Goal: Task Accomplishment & Management: Complete application form

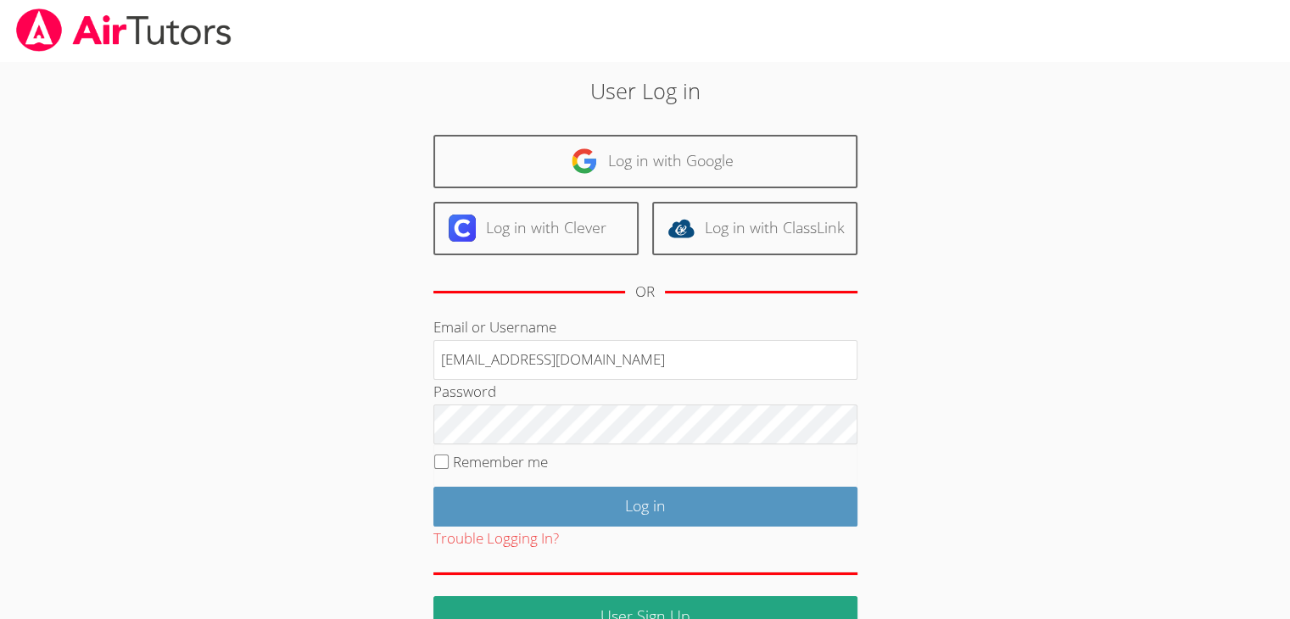
type input "[EMAIL_ADDRESS][DOMAIN_NAME]"
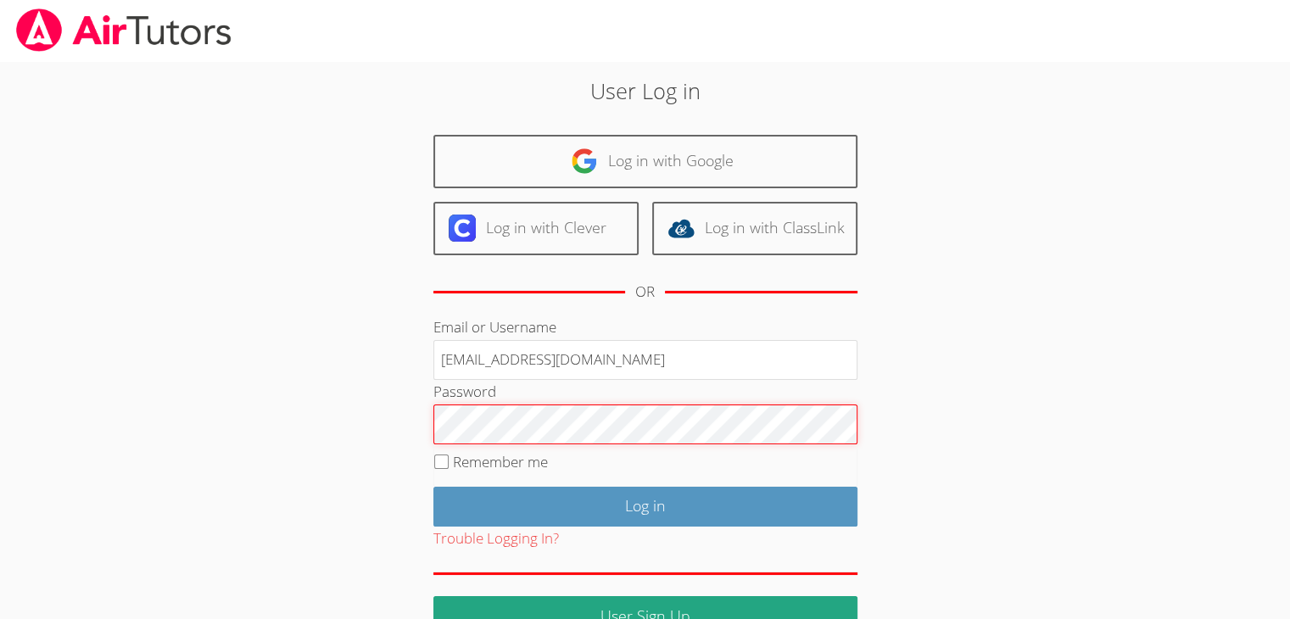
click at [433, 487] on input "Log in" at bounding box center [645, 507] width 424 height 40
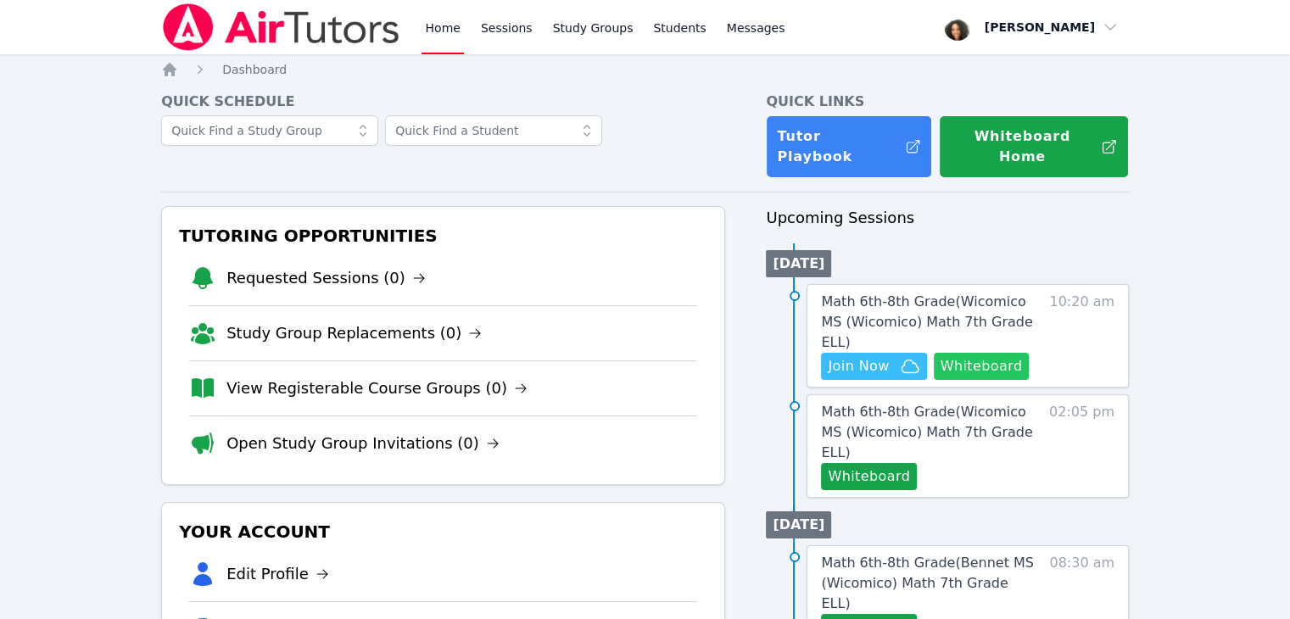
click at [981, 353] on button "Whiteboard" at bounding box center [982, 366] width 96 height 27
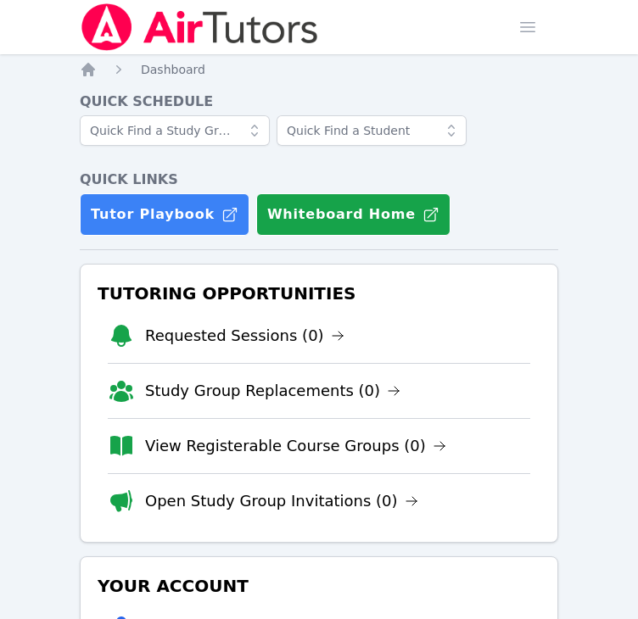
click at [526, 194] on div "Tutor Playbook Whiteboard Home" at bounding box center [319, 214] width 478 height 42
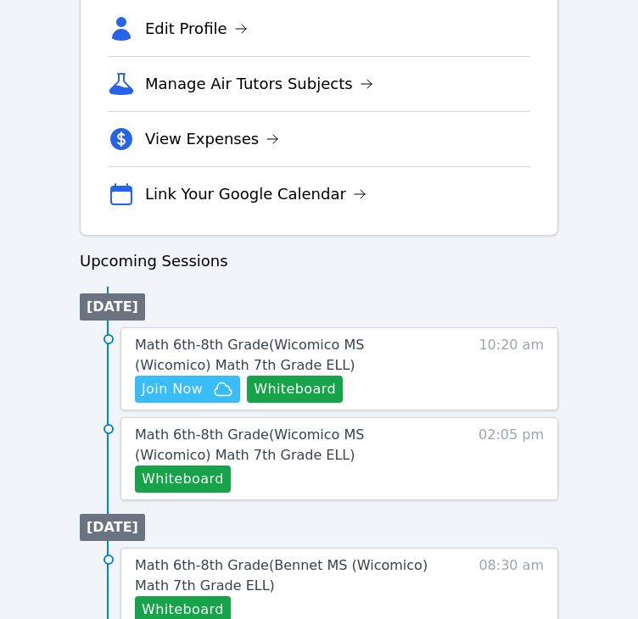
scroll to position [647, 0]
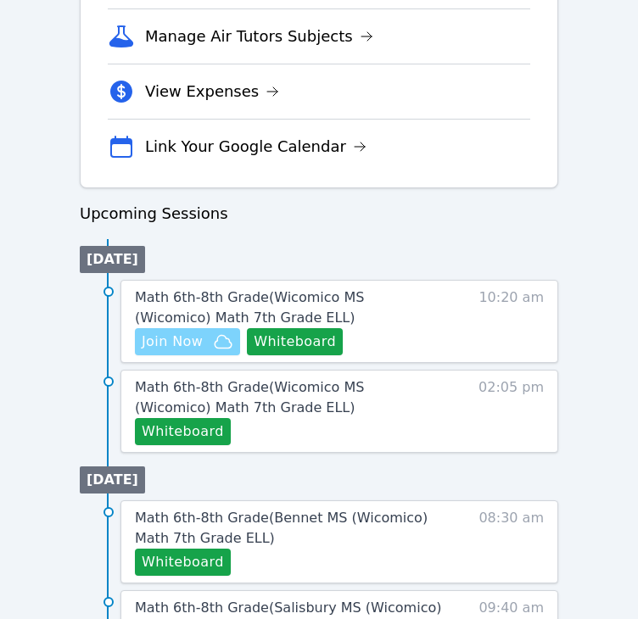
click at [163, 332] on span "Join Now" at bounding box center [172, 342] width 61 height 20
click at [191, 338] on span "Join Now" at bounding box center [172, 342] width 61 height 20
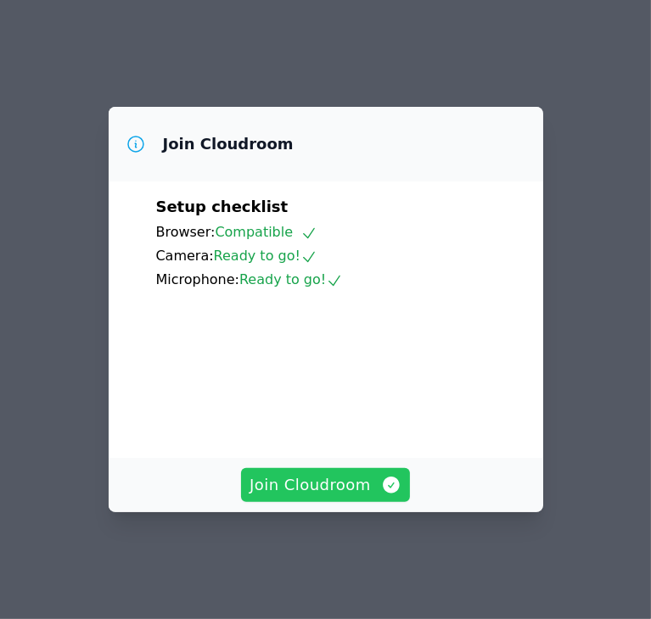
click at [322, 484] on button "Join Cloudroom" at bounding box center [325, 485] width 169 height 34
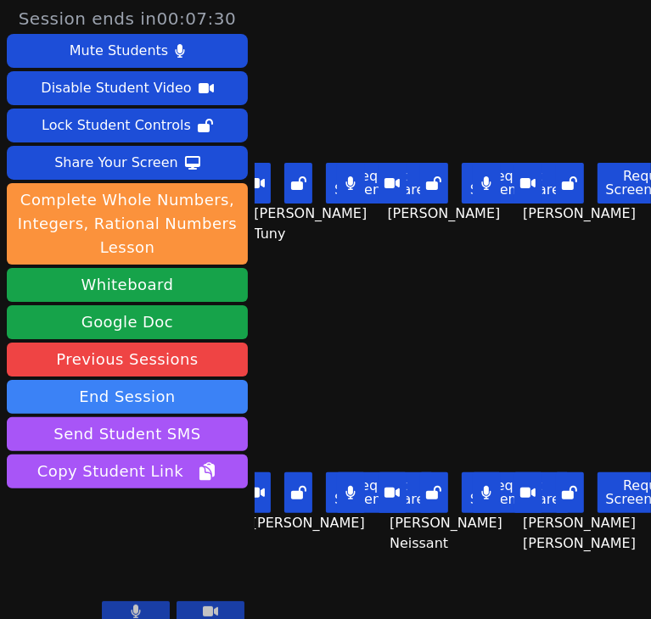
click at [540, 269] on div "Ruth Jeudi Request Screen Share Ruth Jeudi" at bounding box center [588, 155] width 126 height 310
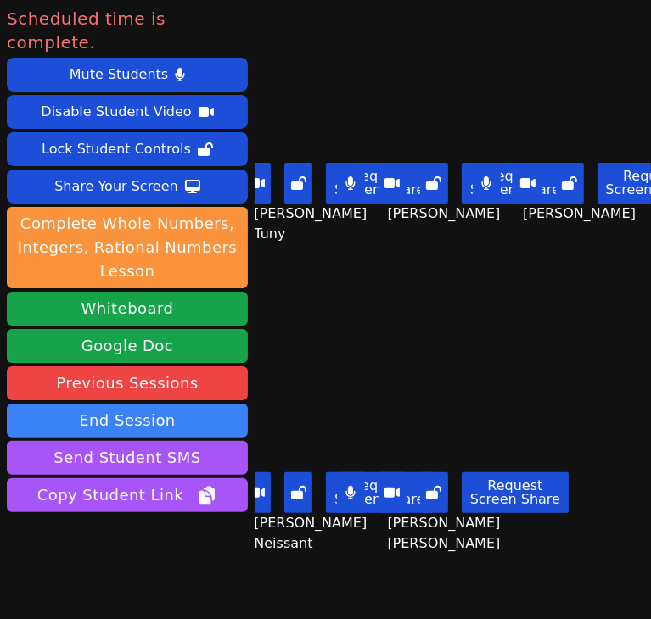
click at [573, 411] on main "Jean Dawensky Tuny Request Screen Share Jean Dawensky Tuny Marie Louime Request…" at bounding box center [452, 309] width 396 height 619
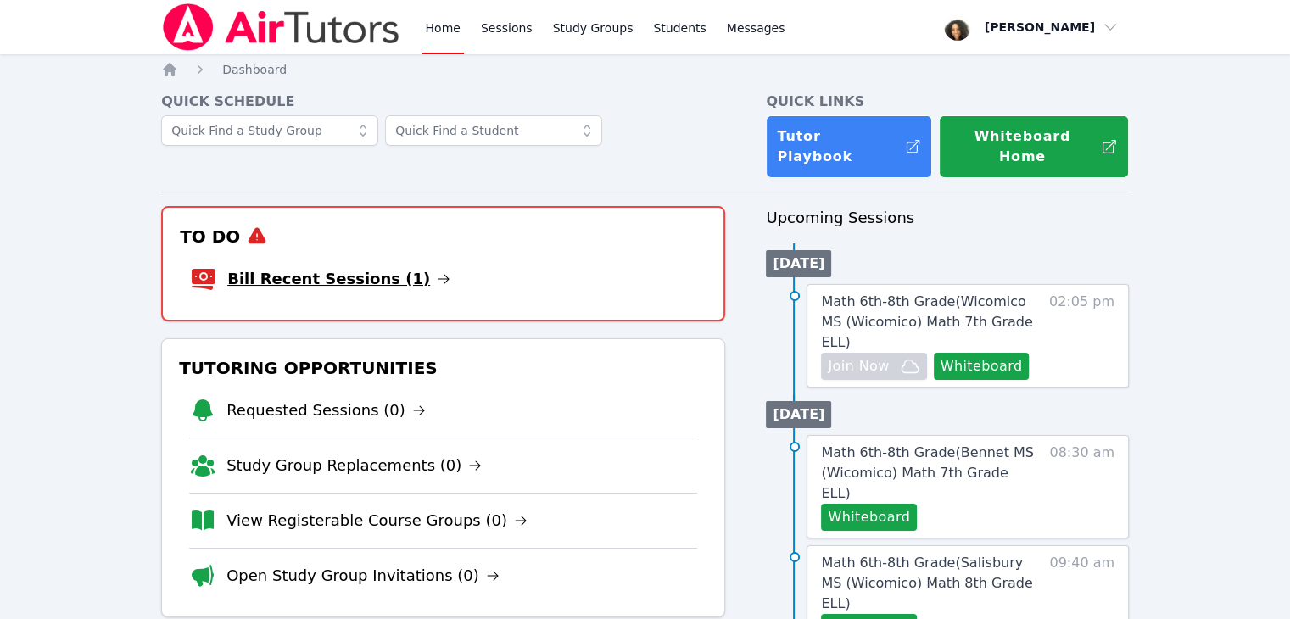
click at [247, 267] on link "Bill Recent Sessions (1)" at bounding box center [338, 279] width 223 height 24
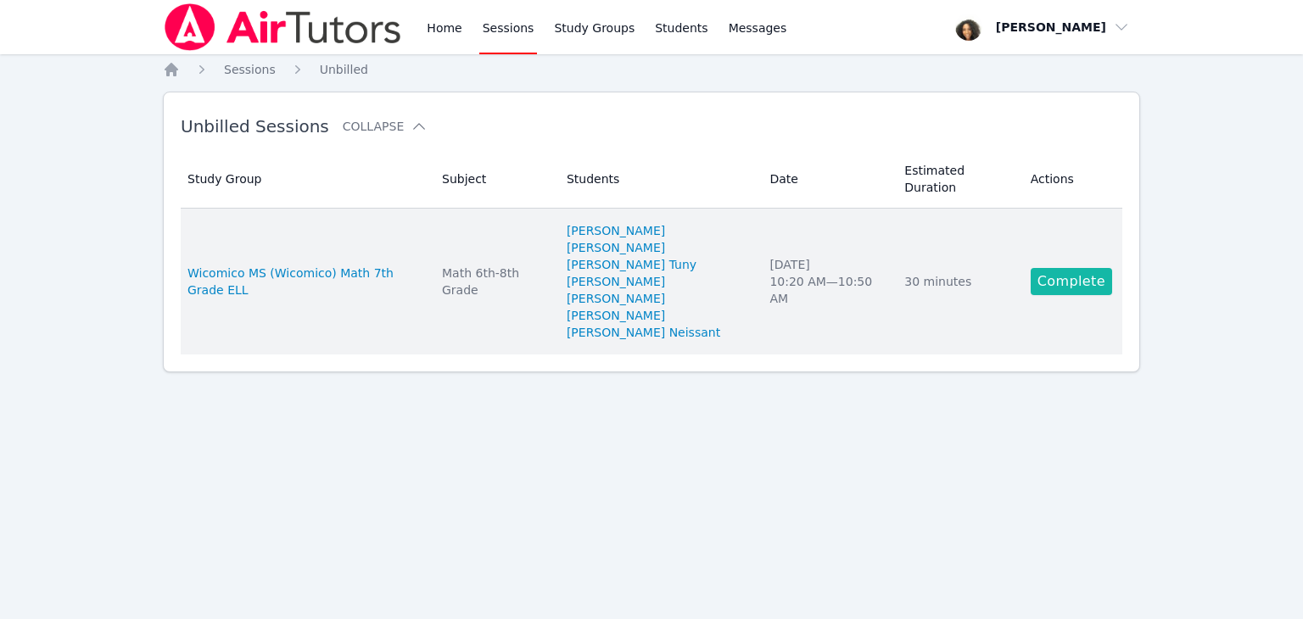
click at [1084, 268] on link "Complete" at bounding box center [1071, 281] width 81 height 27
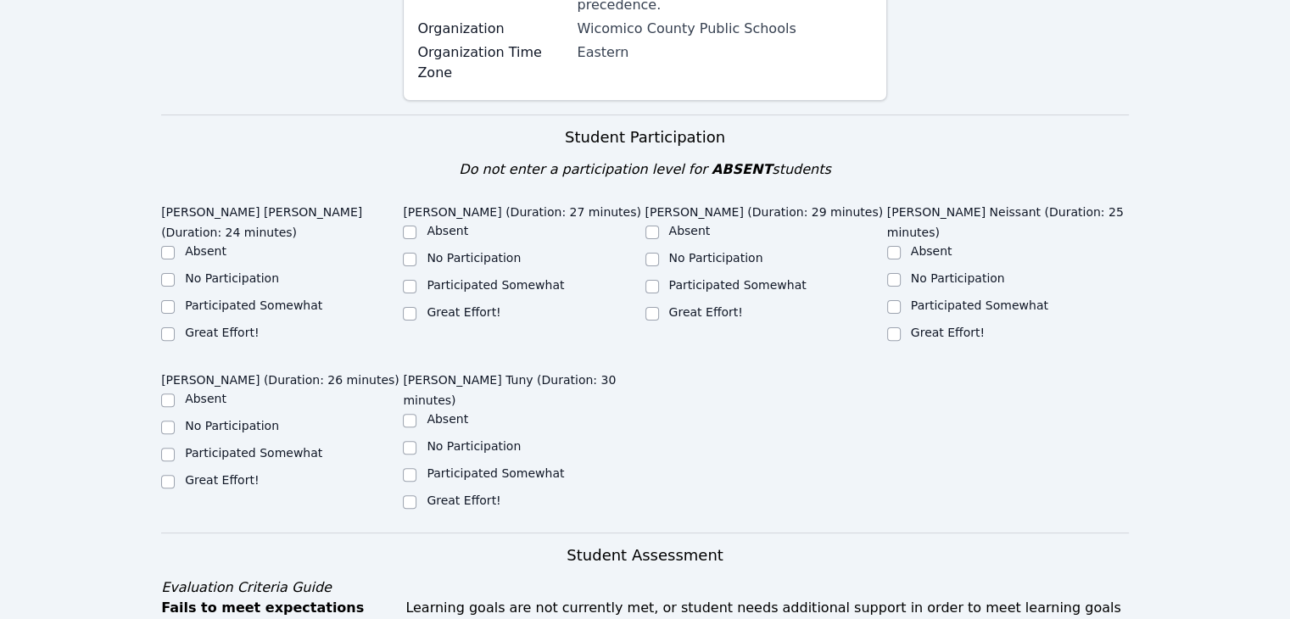
scroll to position [475, 0]
click at [893, 300] on input "Participated Somewhat" at bounding box center [894, 307] width 14 height 14
checkbox input "true"
click at [654, 307] on input "Great Effort!" at bounding box center [652, 314] width 14 height 14
checkbox input "true"
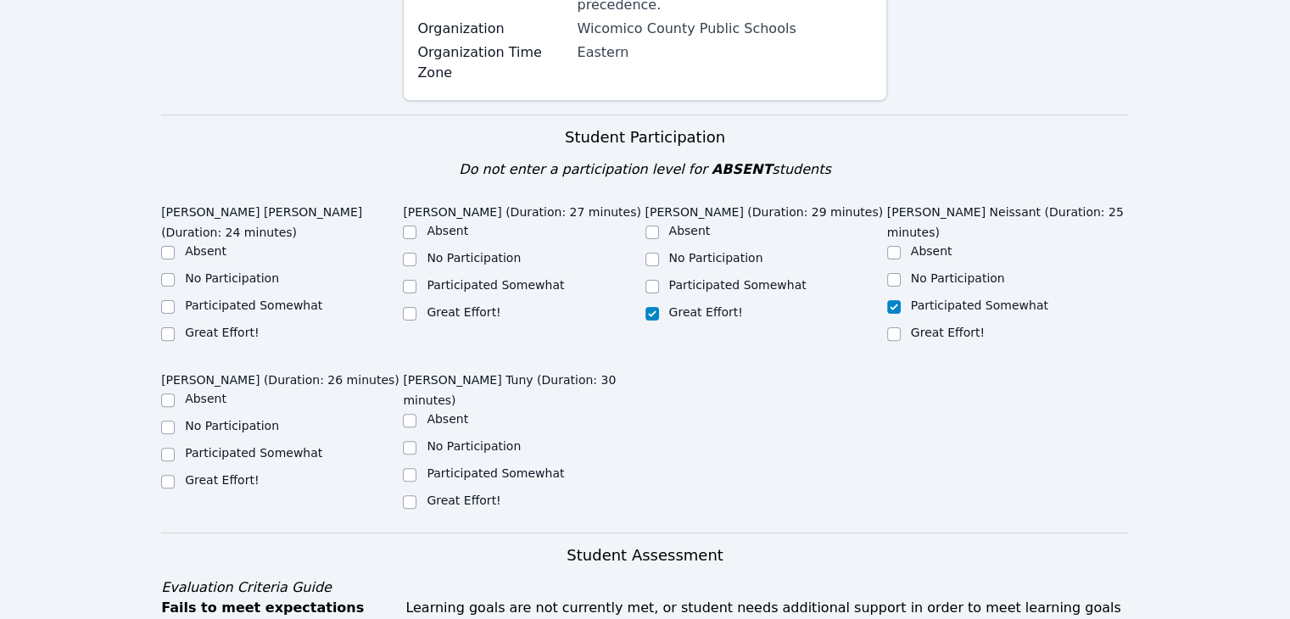
click at [434, 278] on label "Participated Somewhat" at bounding box center [495, 285] width 137 height 14
click at [416, 280] on input "Participated Somewhat" at bounding box center [410, 287] width 14 height 14
checkbox input "true"
click at [232, 326] on label "Great Effort!" at bounding box center [222, 333] width 74 height 14
click at [175, 327] on input "Great Effort!" at bounding box center [168, 334] width 14 height 14
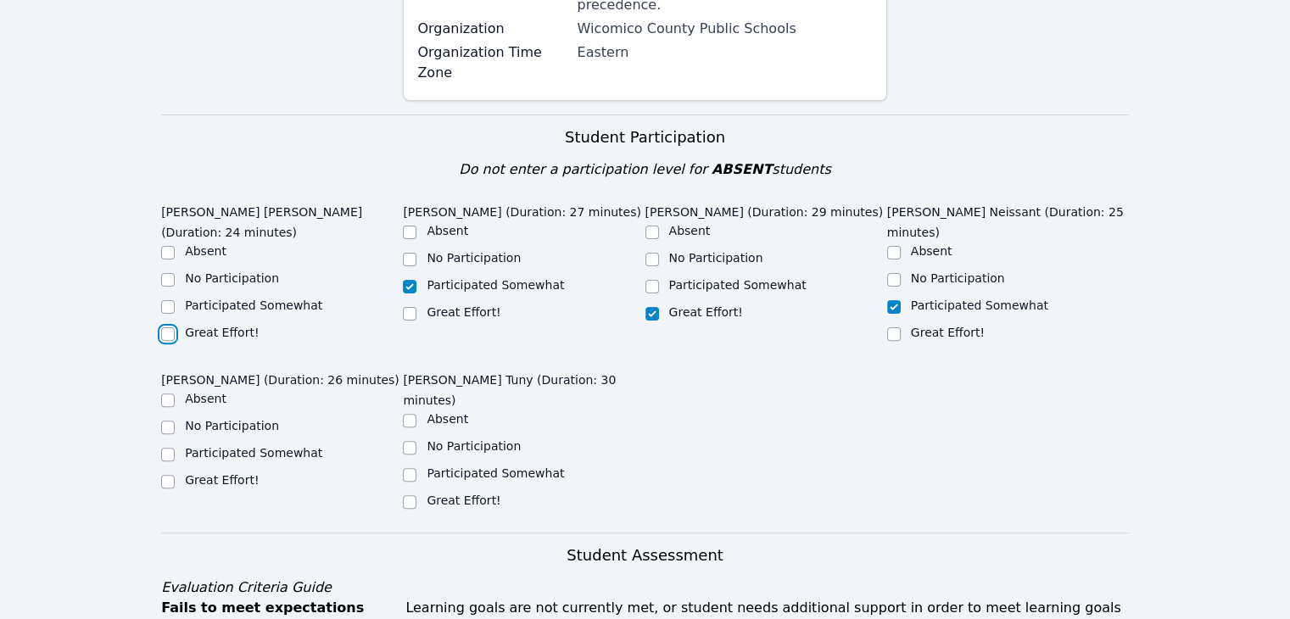
checkbox input "true"
click at [275, 446] on label "Participated Somewhat" at bounding box center [253, 453] width 137 height 14
click at [175, 448] on input "Participated Somewhat" at bounding box center [168, 455] width 14 height 14
checkbox input "true"
click at [405, 495] on input "Great Effort!" at bounding box center [410, 502] width 14 height 14
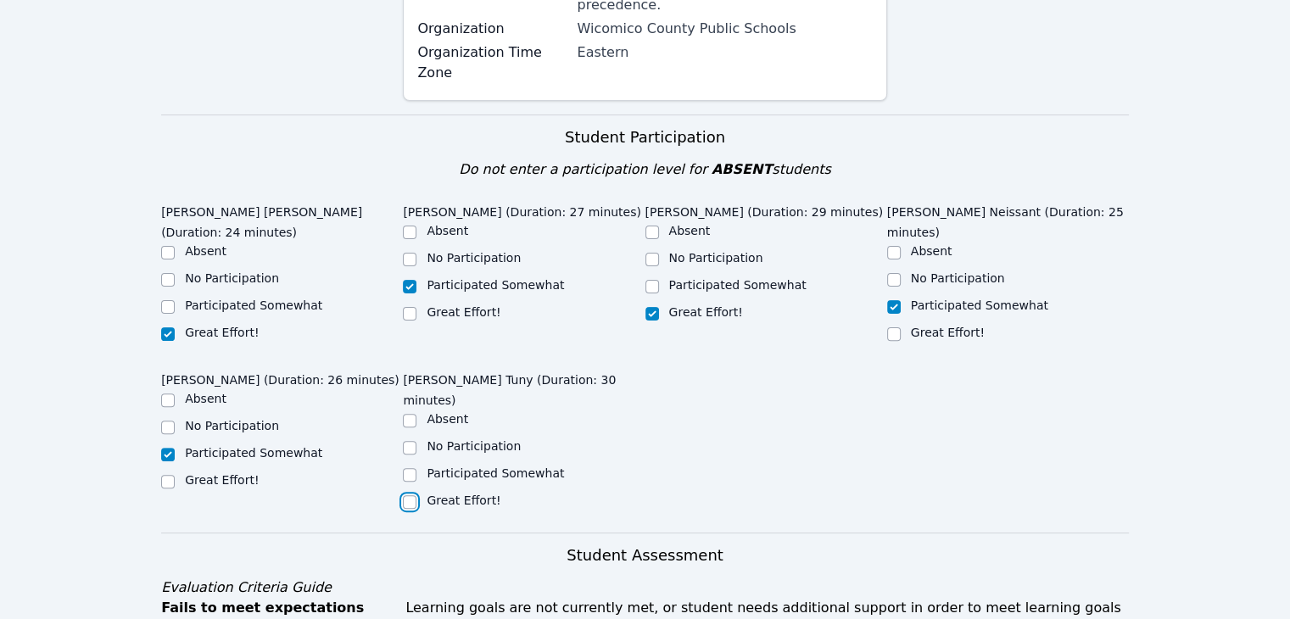
checkbox input "true"
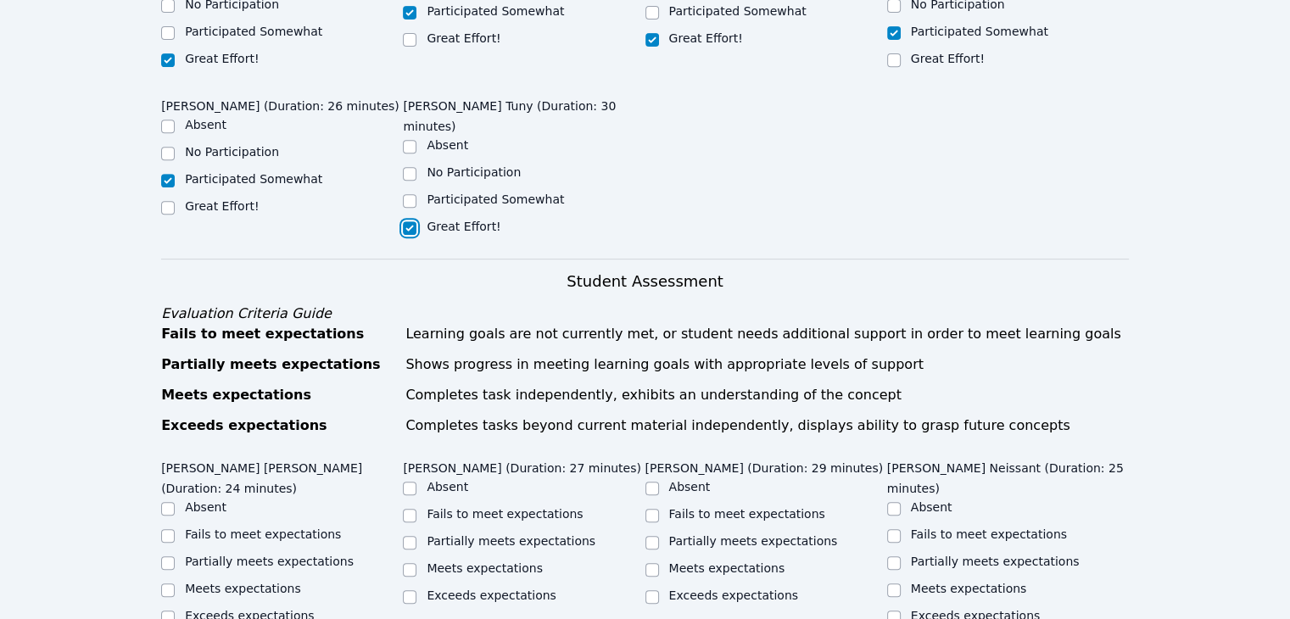
scroll to position [752, 0]
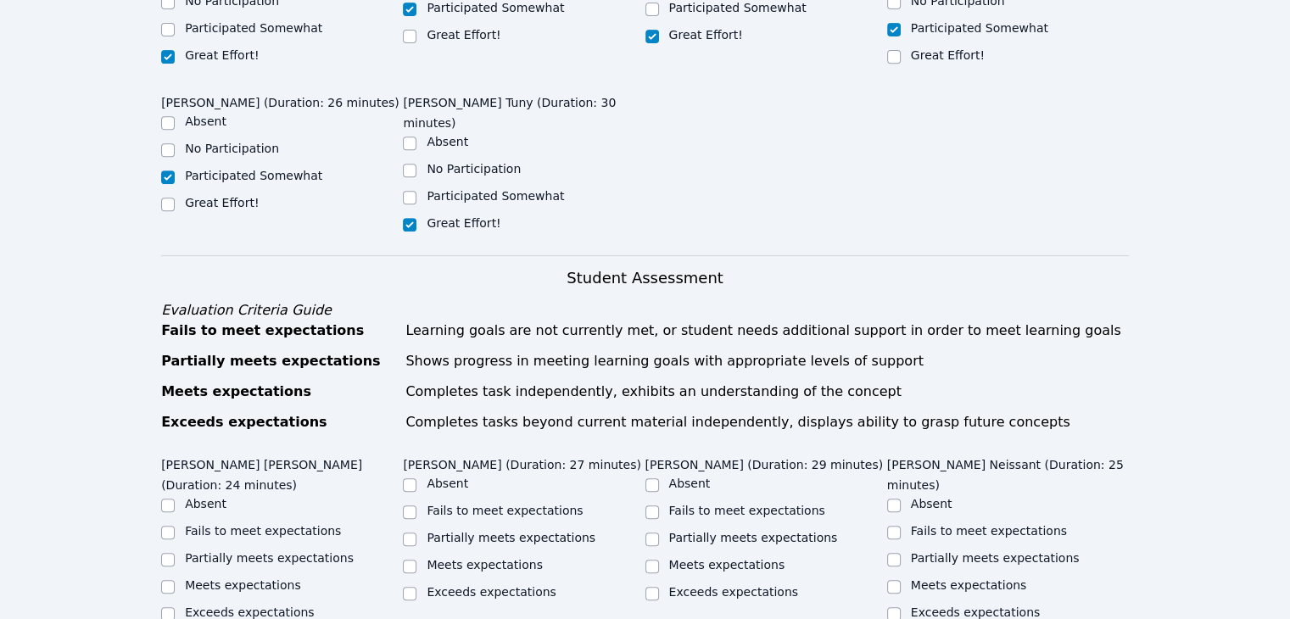
click at [289, 551] on label "Partially meets expectations" at bounding box center [269, 558] width 169 height 14
click at [175, 553] on input "Partially meets expectations" at bounding box center [168, 560] width 14 height 14
checkbox input "true"
click at [434, 531] on label "Partially meets expectations" at bounding box center [511, 538] width 169 height 14
click at [416, 533] on input "Partially meets expectations" at bounding box center [410, 540] width 14 height 14
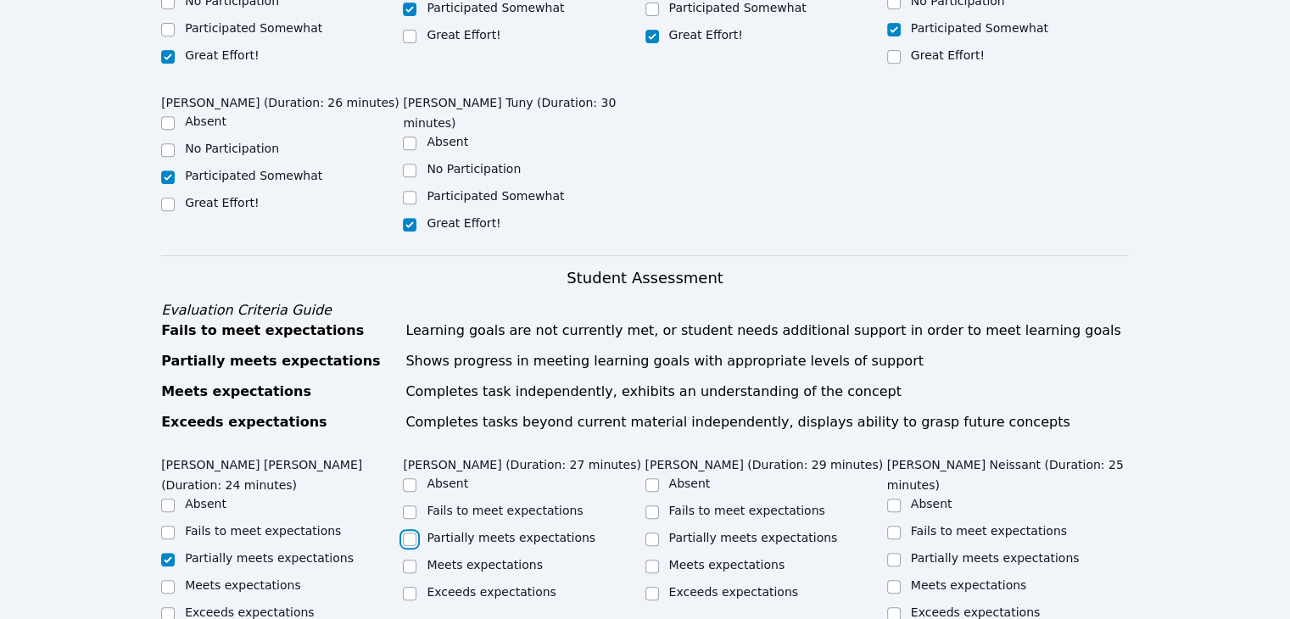
checkbox input "true"
click at [693, 531] on label "Partially meets expectations" at bounding box center [753, 538] width 169 height 14
click at [659, 533] on input "Partially meets expectations" at bounding box center [652, 540] width 14 height 14
checkbox input "true"
click at [919, 551] on label "Partially meets expectations" at bounding box center [995, 558] width 169 height 14
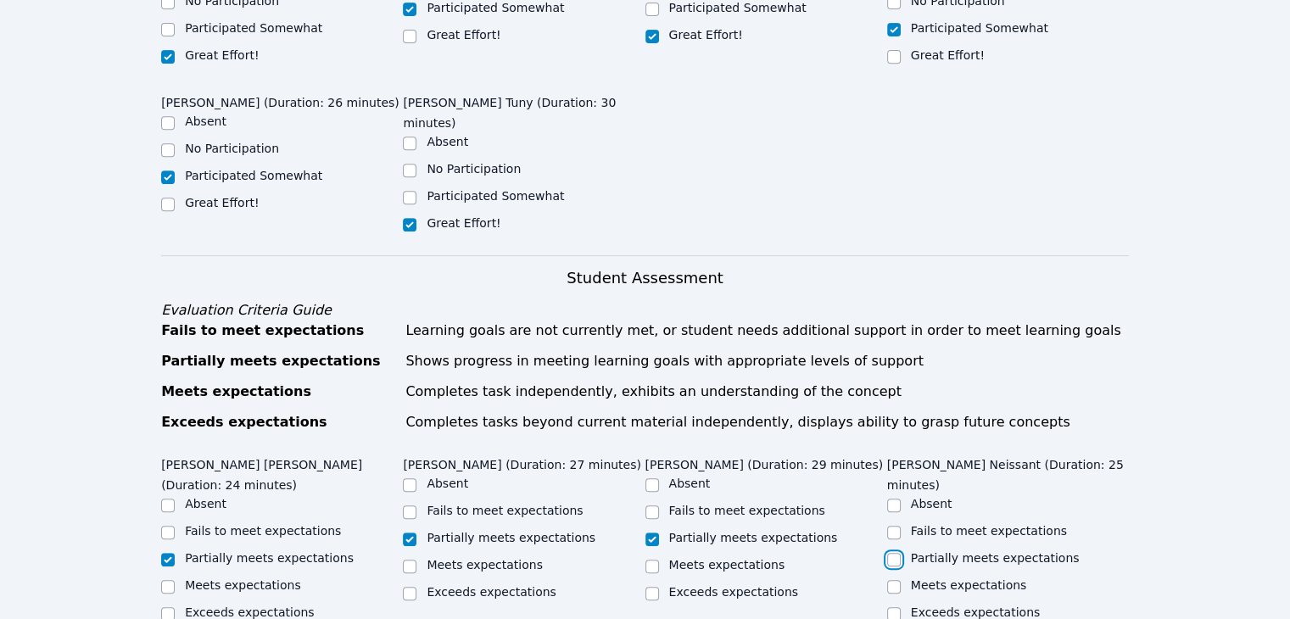
click at [901, 553] on input "Partially meets expectations" at bounding box center [894, 560] width 14 height 14
checkbox input "true"
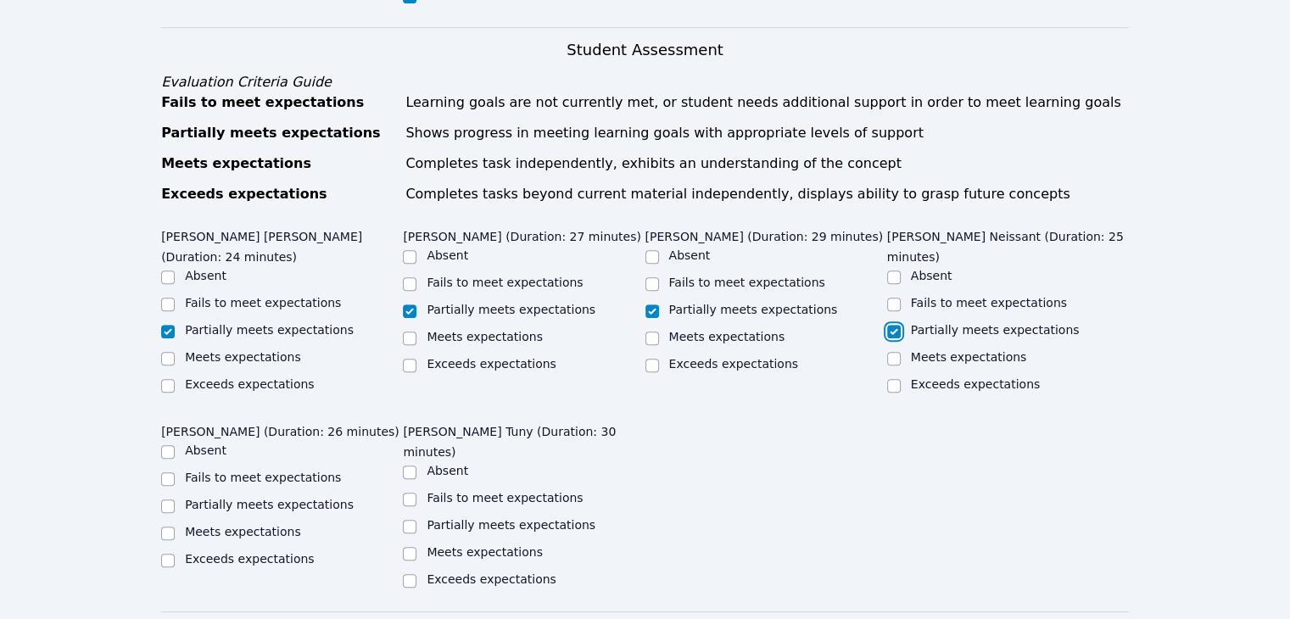
scroll to position [980, 0]
click at [438, 518] on label "Partially meets expectations" at bounding box center [511, 525] width 169 height 14
click at [416, 520] on input "Partially meets expectations" at bounding box center [410, 527] width 14 height 14
checkbox input "true"
click at [216, 498] on label "Partially meets expectations" at bounding box center [269, 505] width 169 height 14
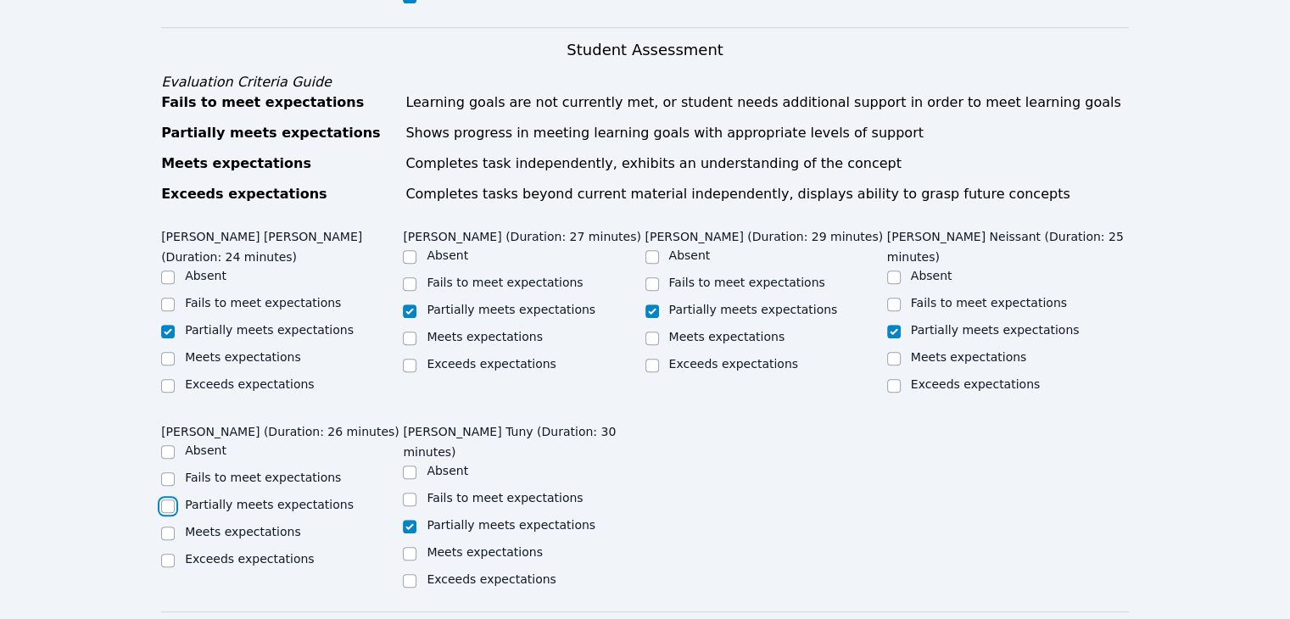
click at [175, 500] on input "Partially meets expectations" at bounding box center [168, 507] width 14 height 14
checkbox input "true"
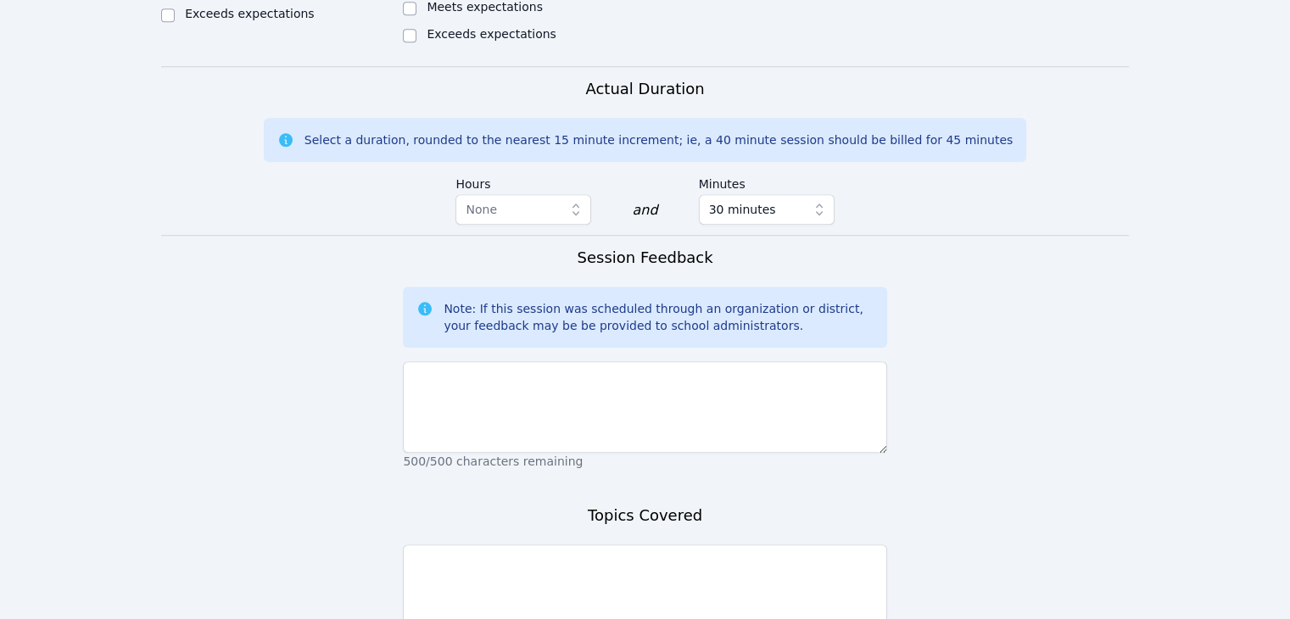
scroll to position [1533, 0]
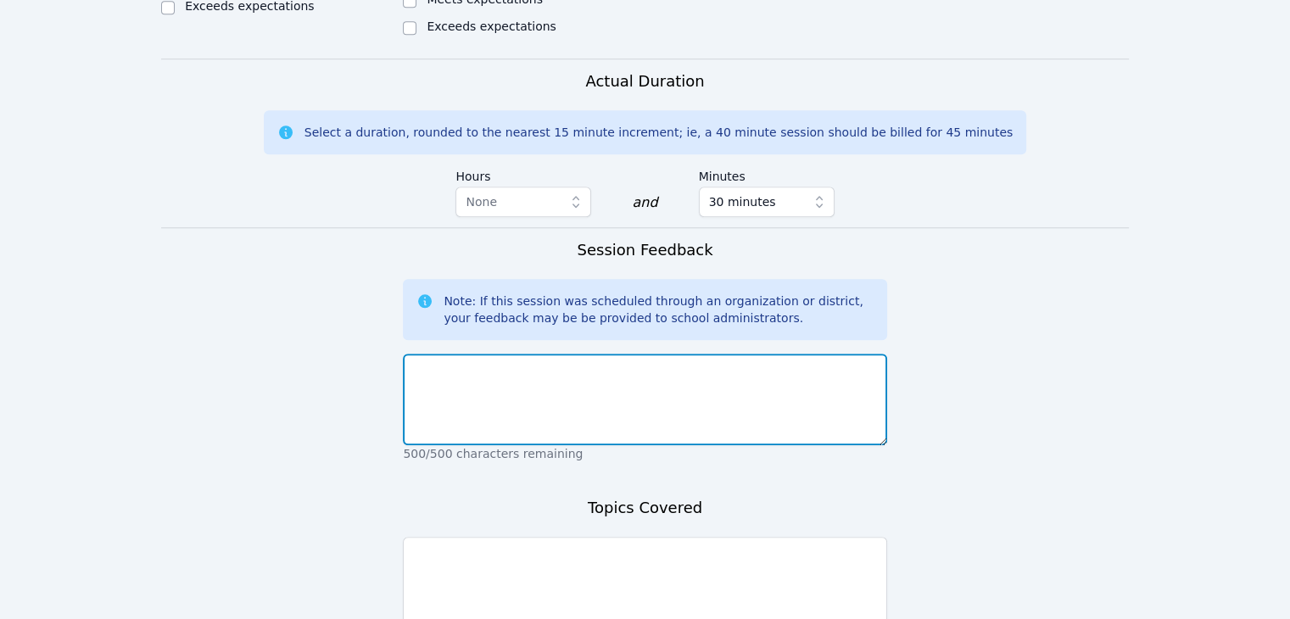
click at [794, 354] on textarea at bounding box center [644, 400] width 483 height 92
type textarea "The students did a good job participating."
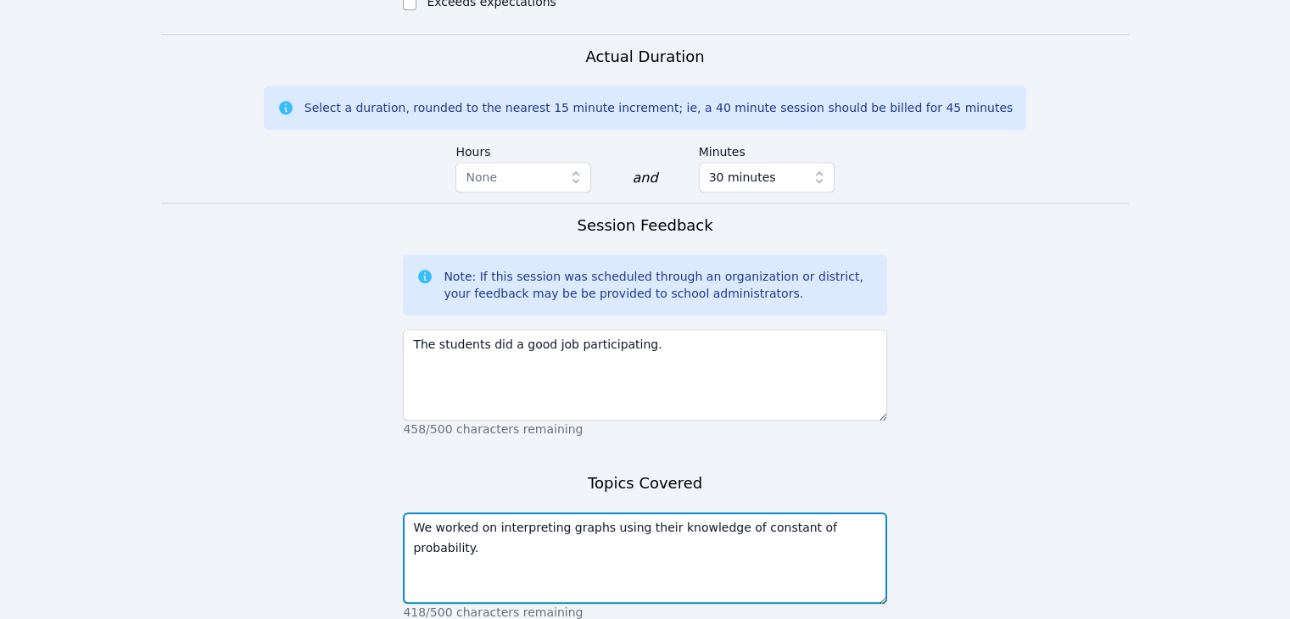
scroll to position [1564, 0]
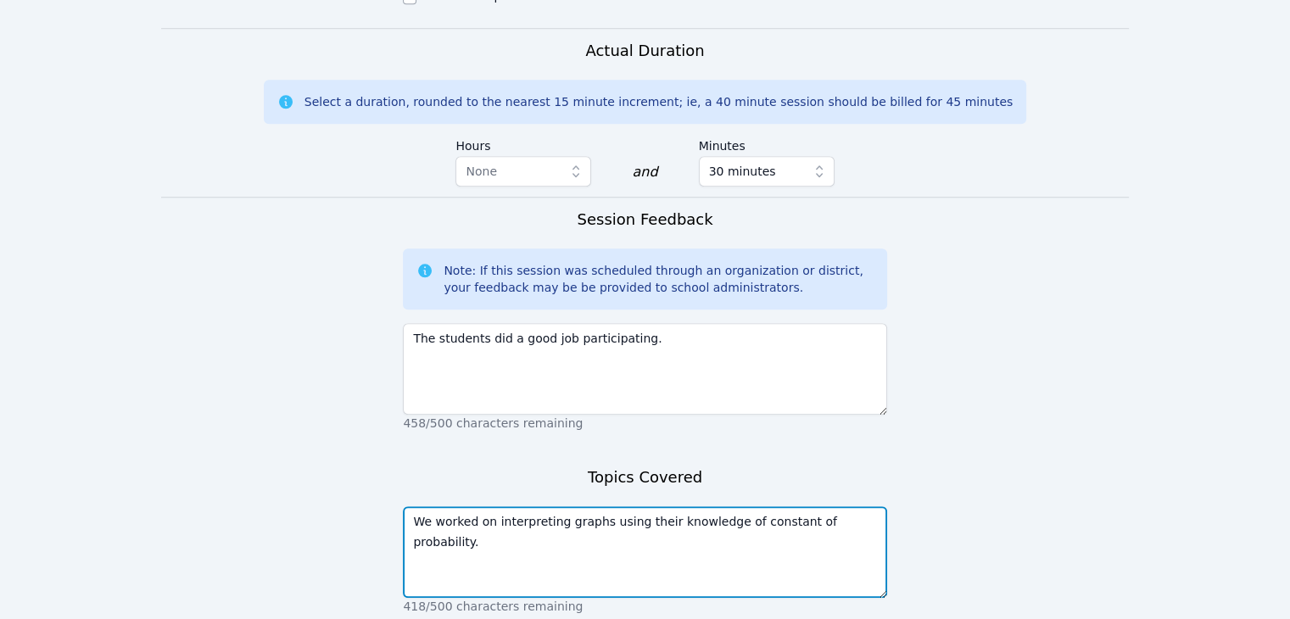
click at [852, 506] on textarea "We worked on interpreting graphs using their knowledge of constant of probabili…" at bounding box center [644, 552] width 483 height 92
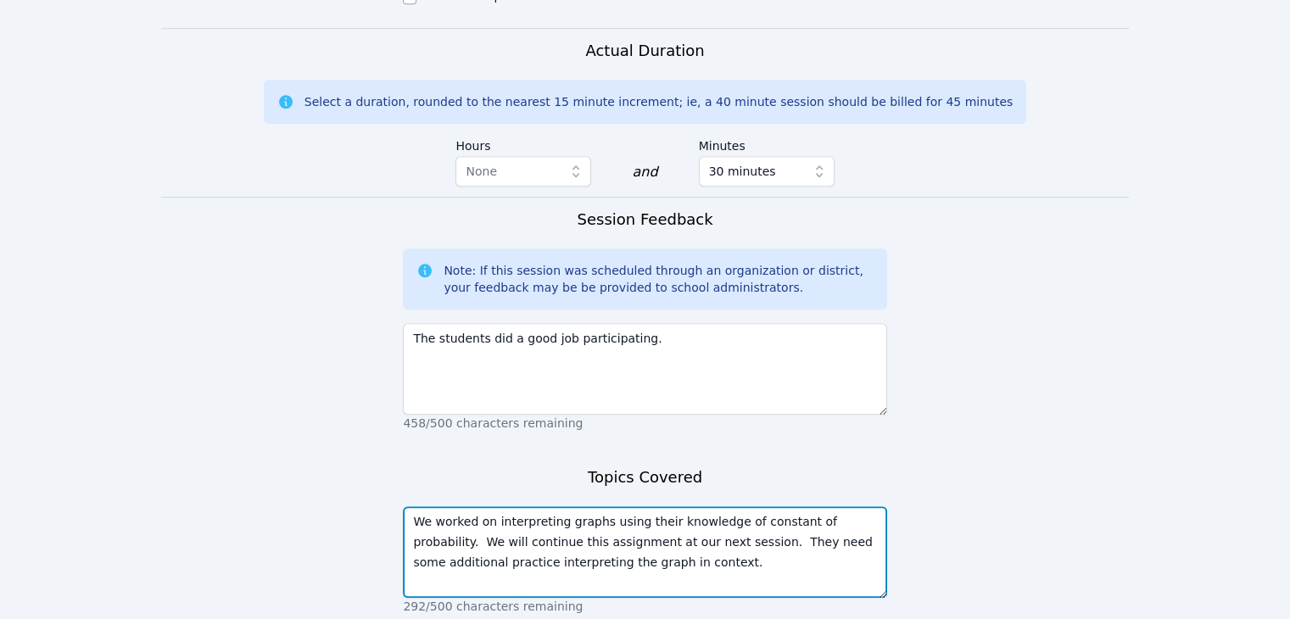
type textarea "We worked on interpreting graphs using their knowledge of constant of probabili…"
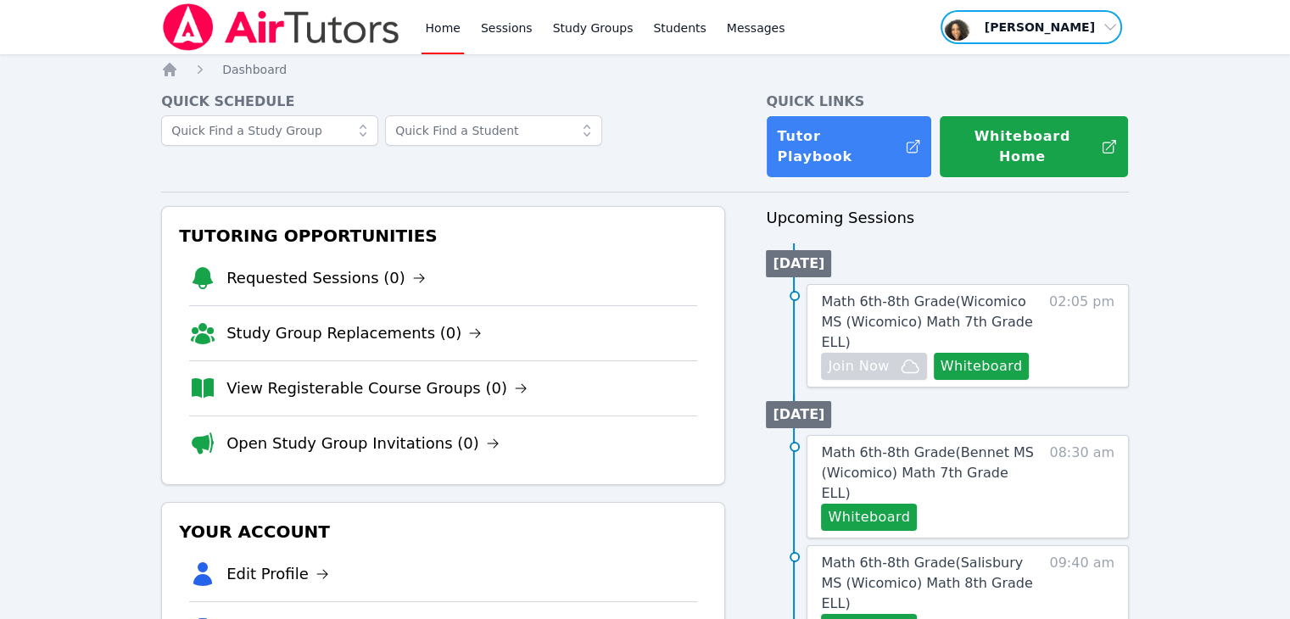
drag, startPoint x: 1230, startPoint y: 211, endPoint x: 1076, endPoint y: 25, distance: 241.0
click at [1076, 25] on span "button" at bounding box center [1031, 26] width 185 height 37
click at [1041, 89] on button "Logout" at bounding box center [1037, 96] width 163 height 31
